Goal: Transaction & Acquisition: Purchase product/service

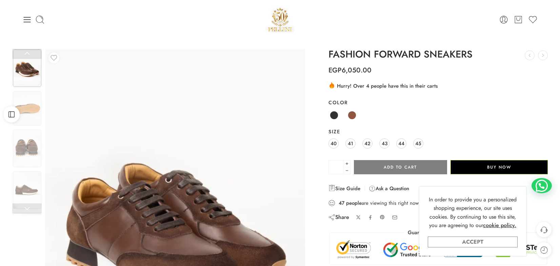
click at [469, 244] on link "Accept" at bounding box center [473, 242] width 90 height 11
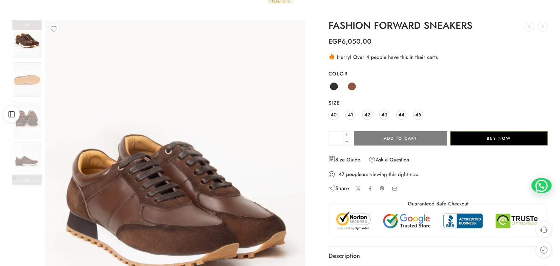
scroll to position [45, 0]
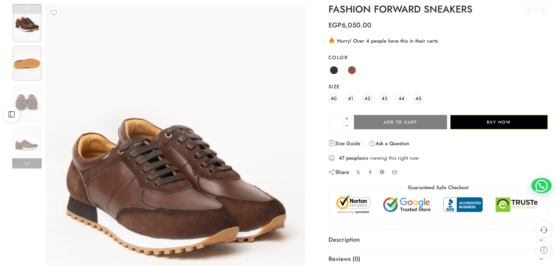
click at [27, 64] on img at bounding box center [27, 63] width 28 height 35
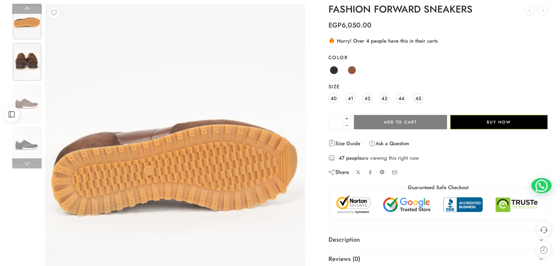
click at [29, 65] on img at bounding box center [27, 62] width 28 height 38
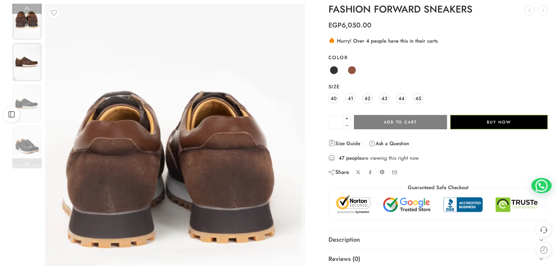
click at [31, 65] on img at bounding box center [27, 62] width 28 height 38
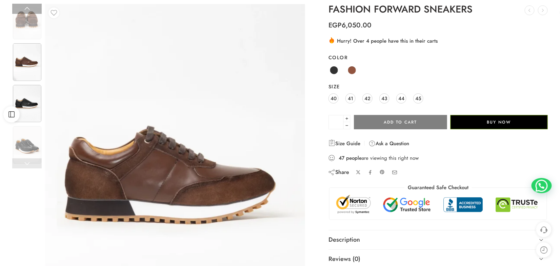
click at [29, 92] on img at bounding box center [27, 104] width 28 height 38
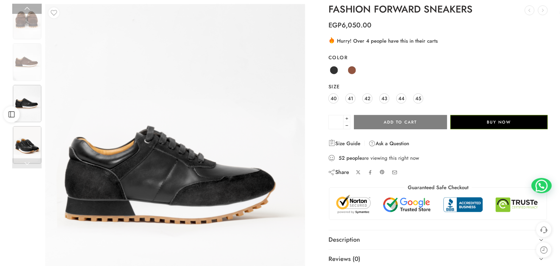
click at [32, 134] on img at bounding box center [27, 145] width 28 height 38
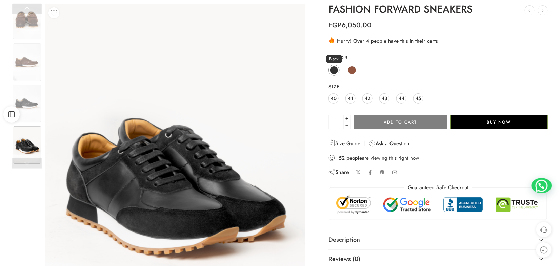
click at [335, 70] on span at bounding box center [334, 70] width 8 height 8
click at [354, 70] on span at bounding box center [352, 70] width 8 height 8
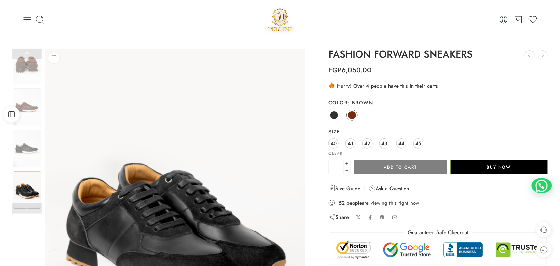
scroll to position [136, 0]
